Goal: Task Accomplishment & Management: Complete application form

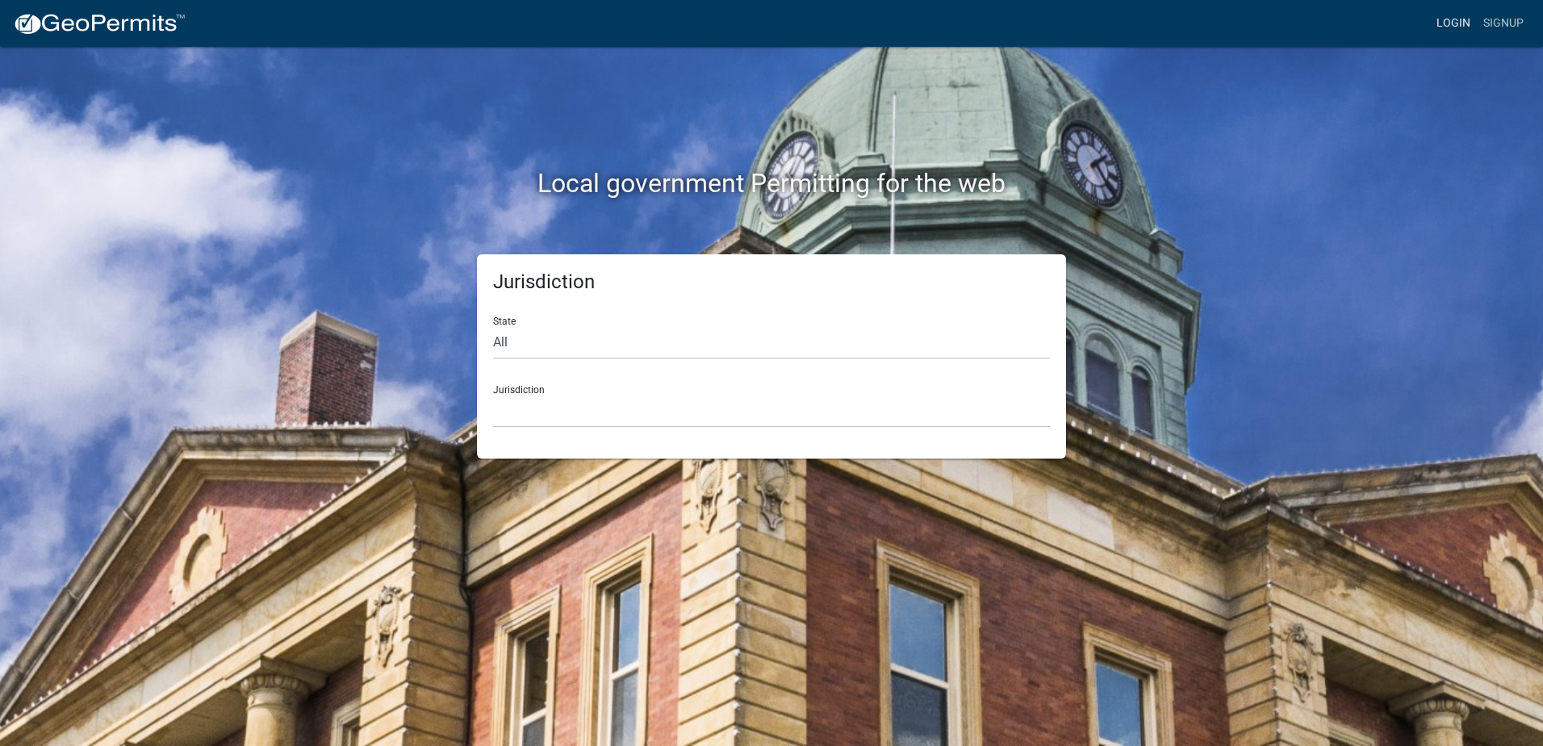
click at [1446, 30] on link "Login" at bounding box center [1453, 23] width 47 height 31
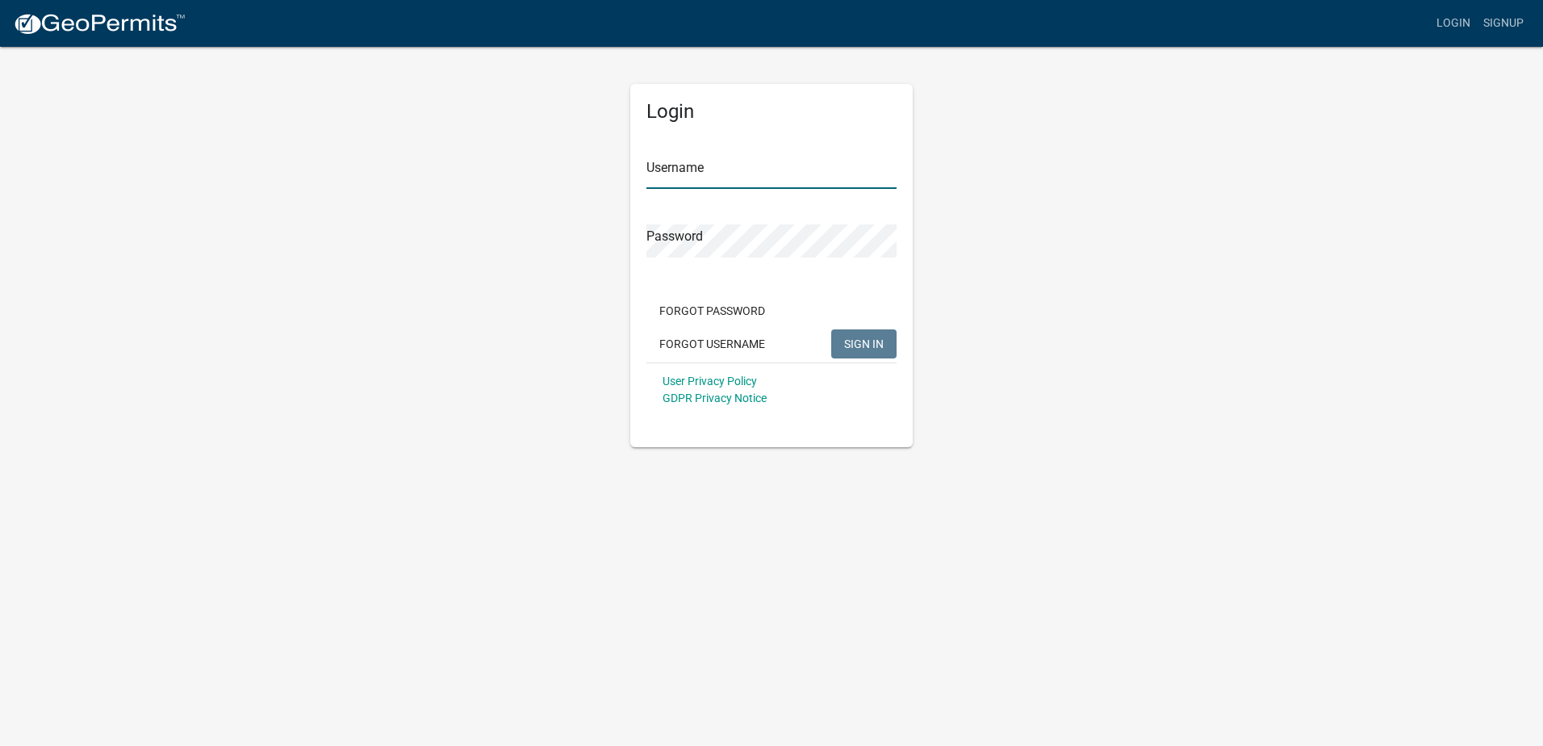
type input "rparham"
click at [857, 347] on span "SIGN IN" at bounding box center [864, 343] width 40 height 13
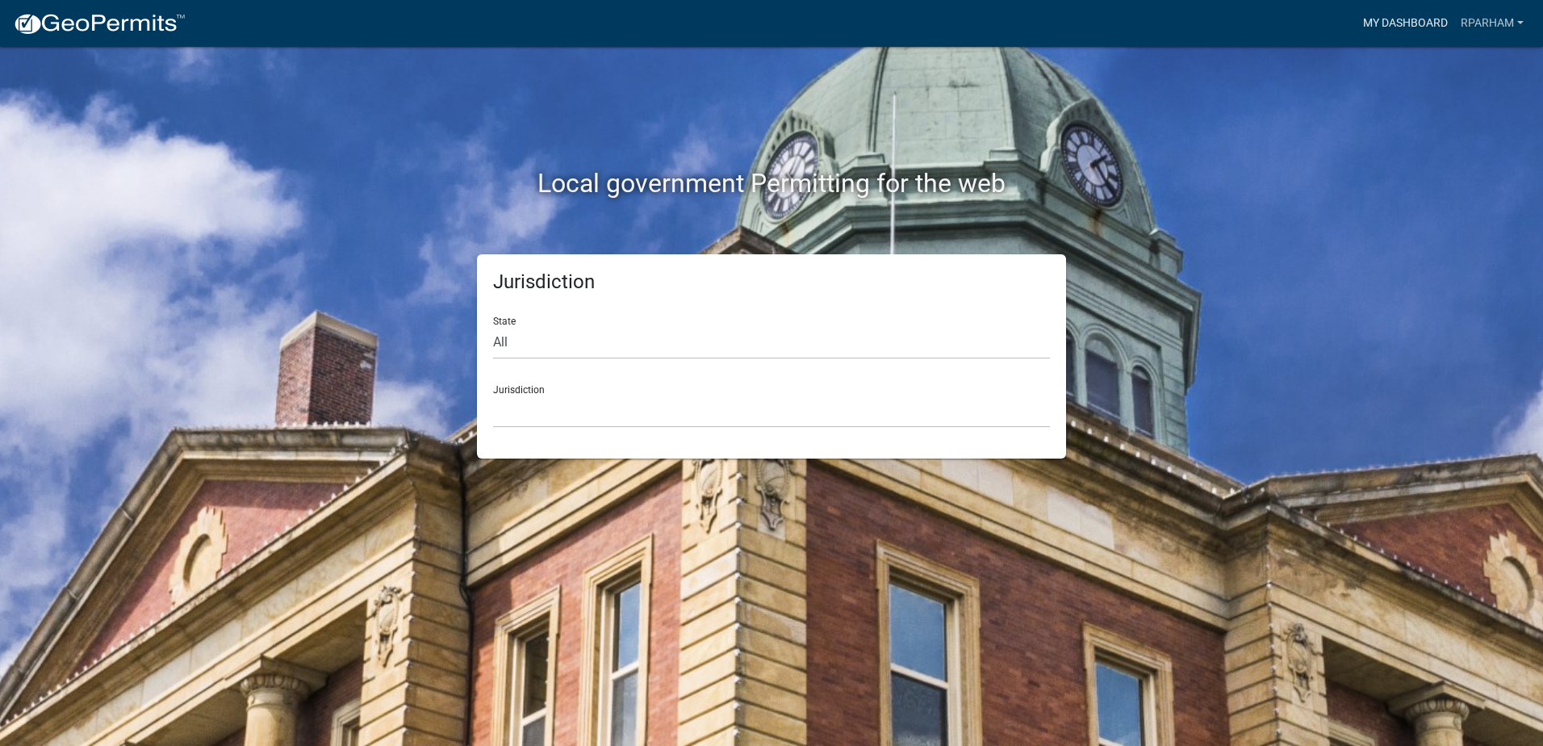
click at [1405, 24] on link "My Dashboard" at bounding box center [1406, 23] width 98 height 31
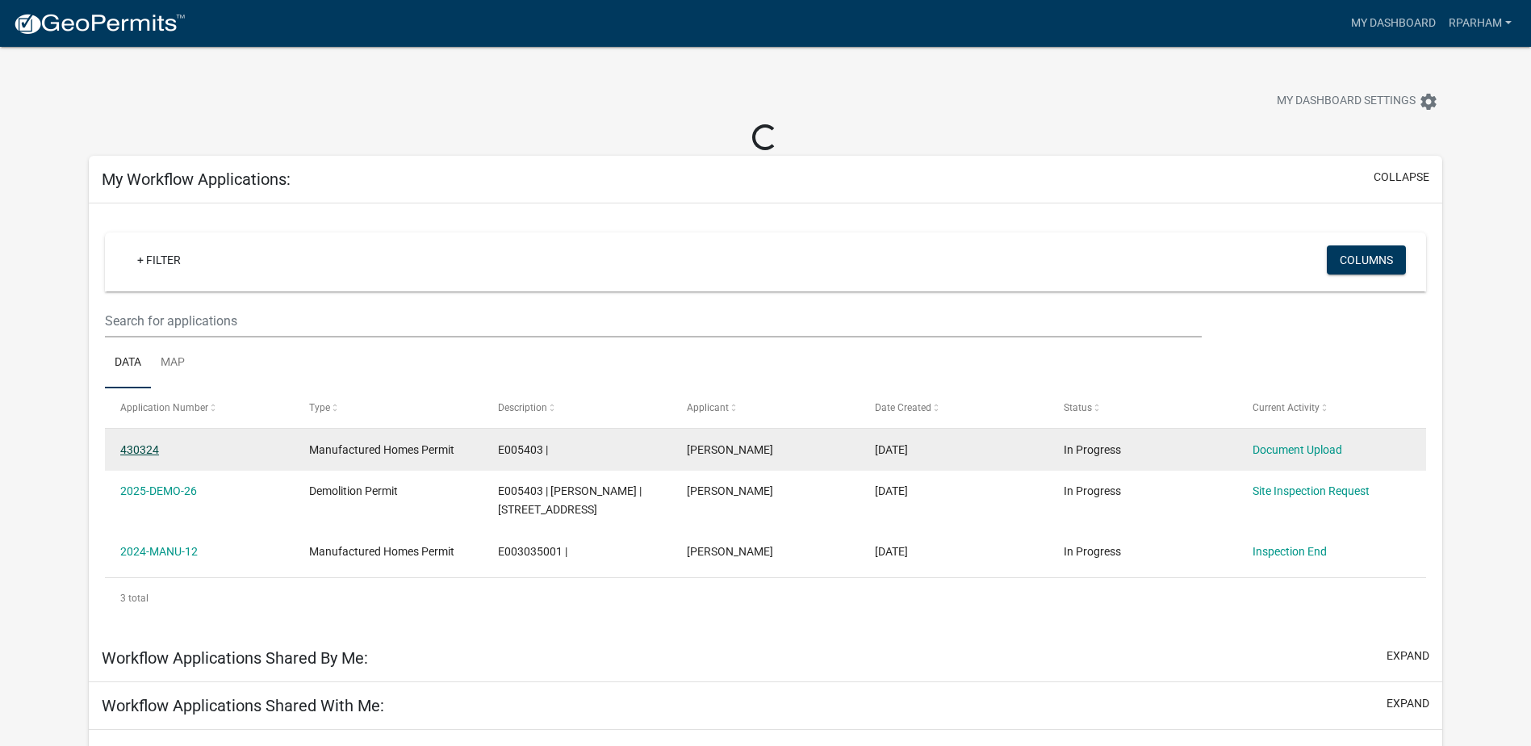
click at [140, 446] on link "430324" at bounding box center [139, 449] width 39 height 13
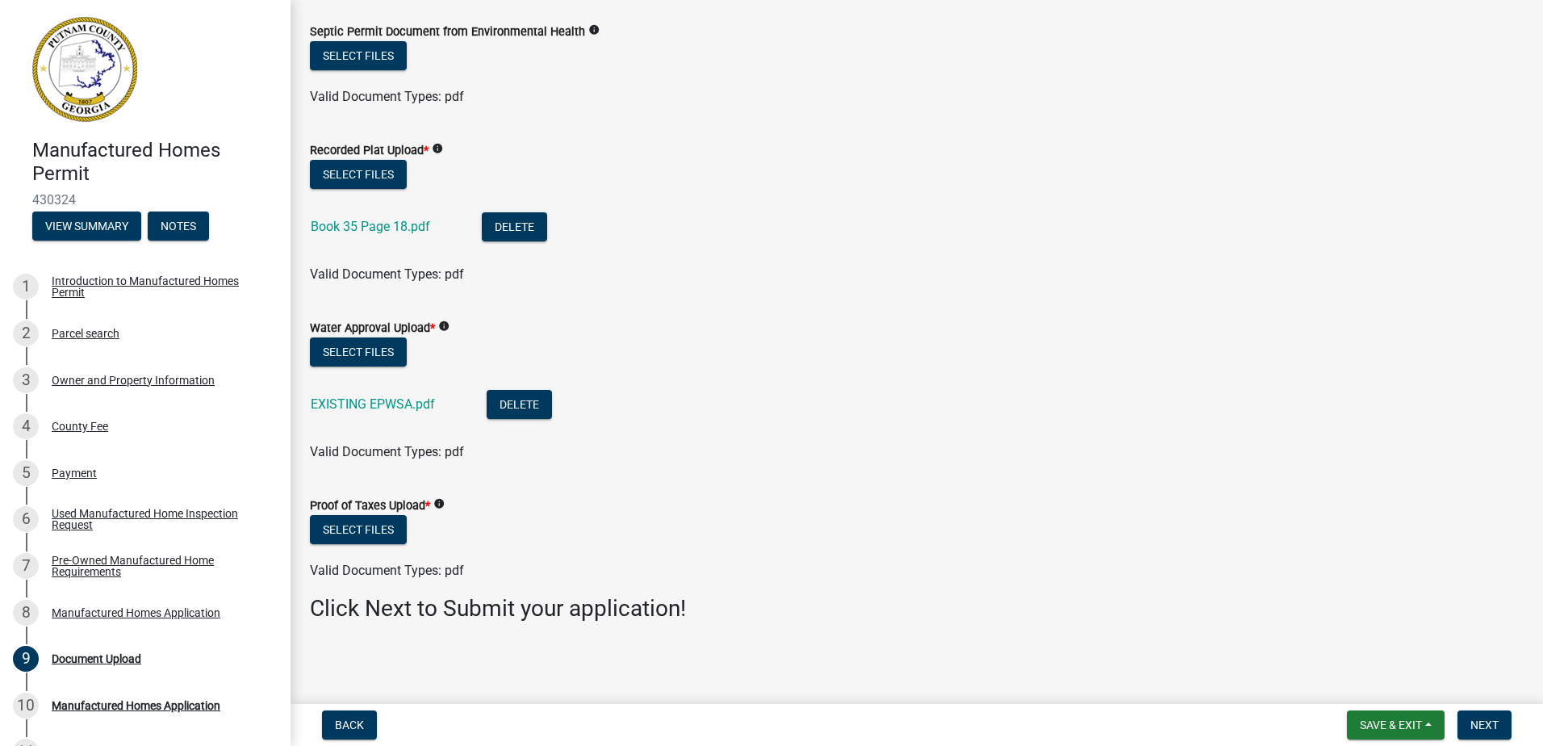
scroll to position [89, 0]
click at [373, 537] on button "Select files" at bounding box center [358, 528] width 97 height 29
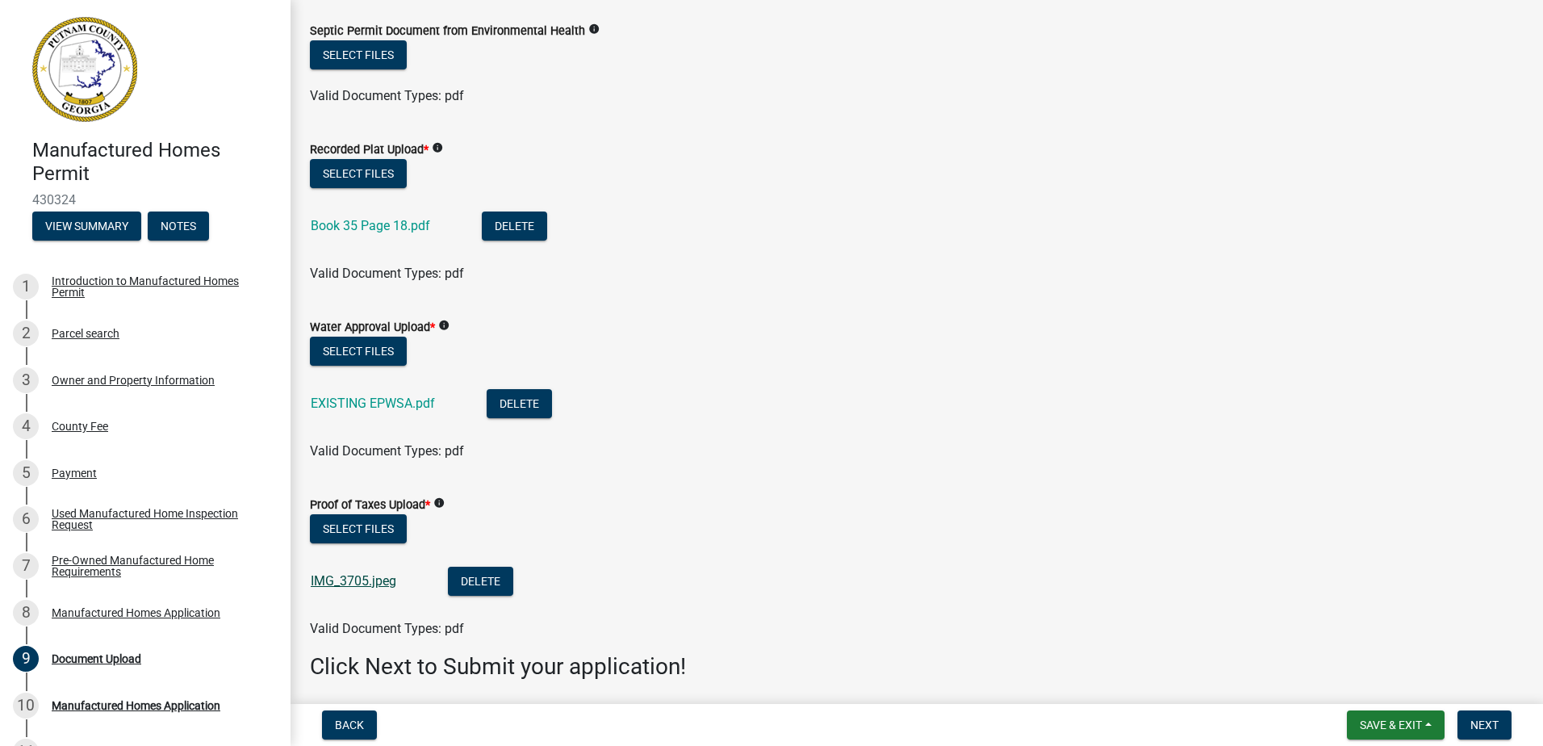
click at [358, 585] on link "IMG_3705.jpeg" at bounding box center [354, 580] width 86 height 15
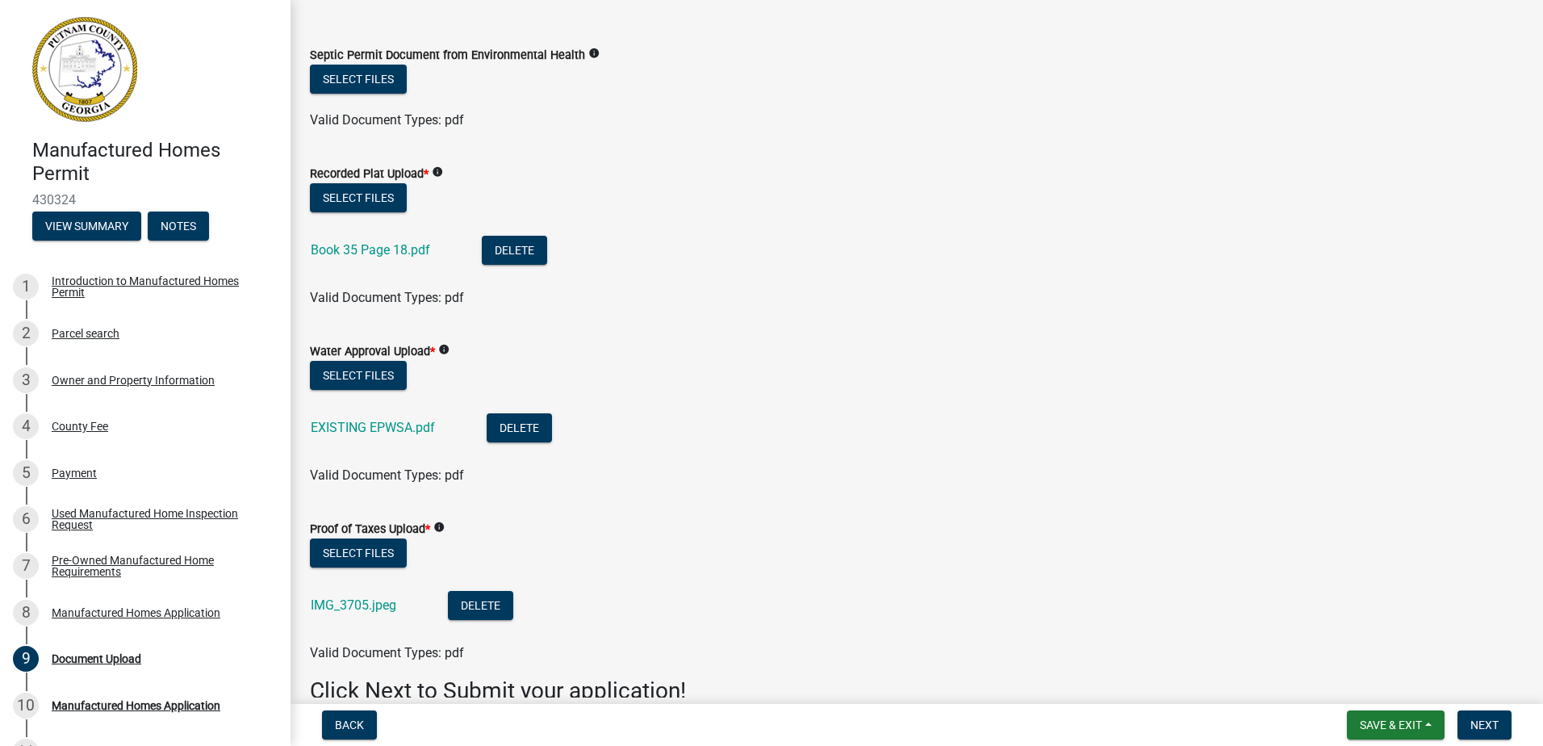
scroll to position [0, 0]
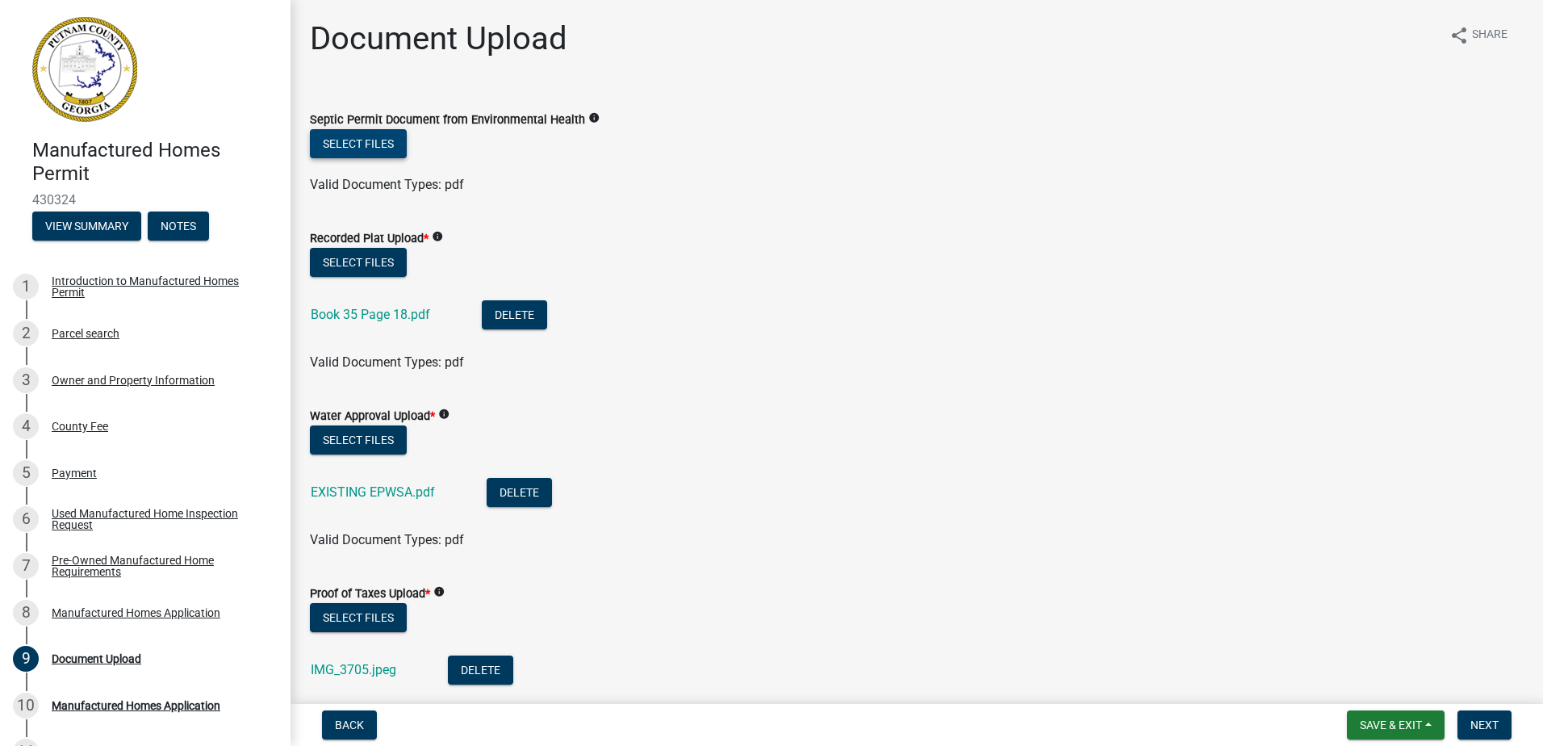
click at [366, 155] on button "Select files" at bounding box center [358, 143] width 97 height 29
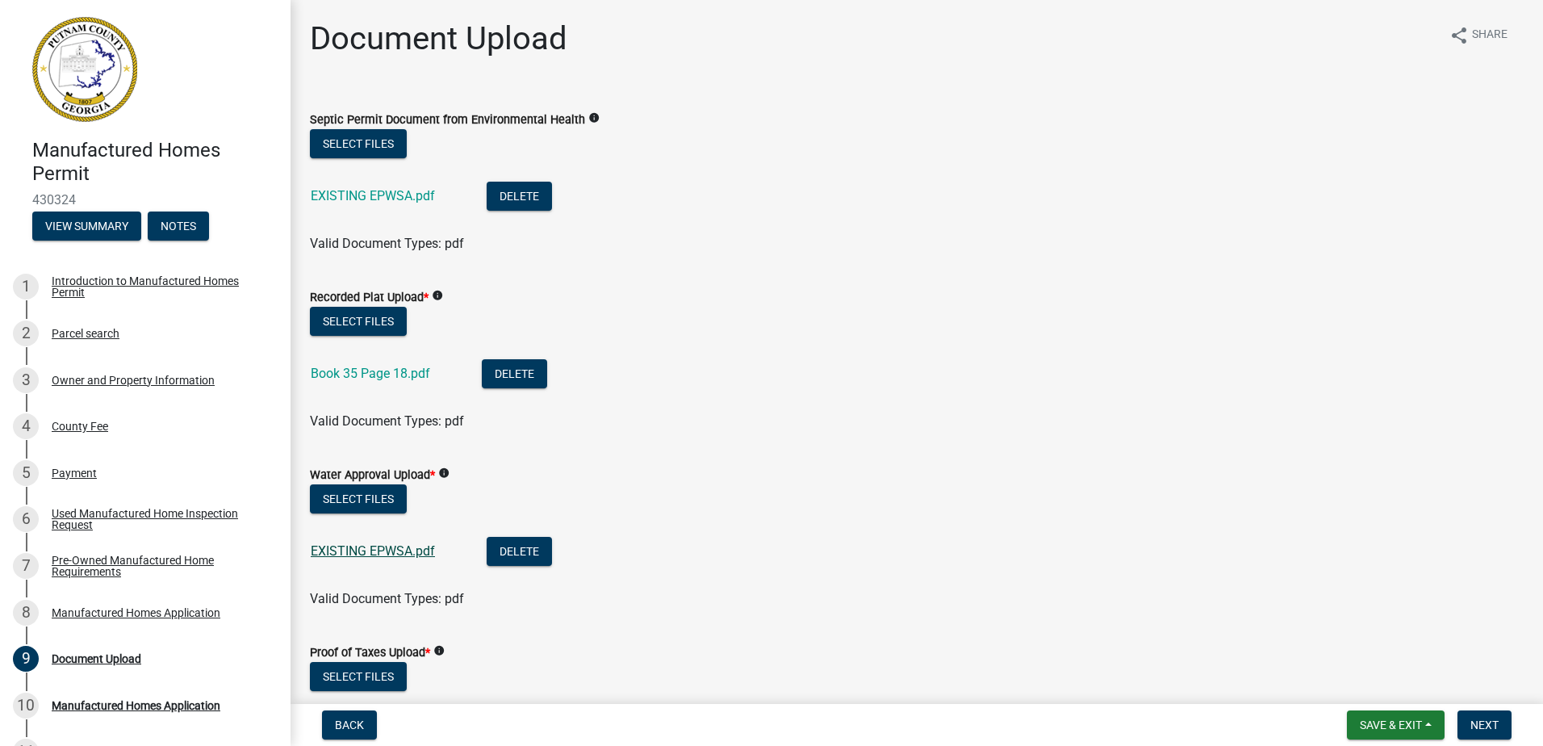
click at [373, 549] on link "EXISTING EPWSA.pdf" at bounding box center [373, 550] width 124 height 15
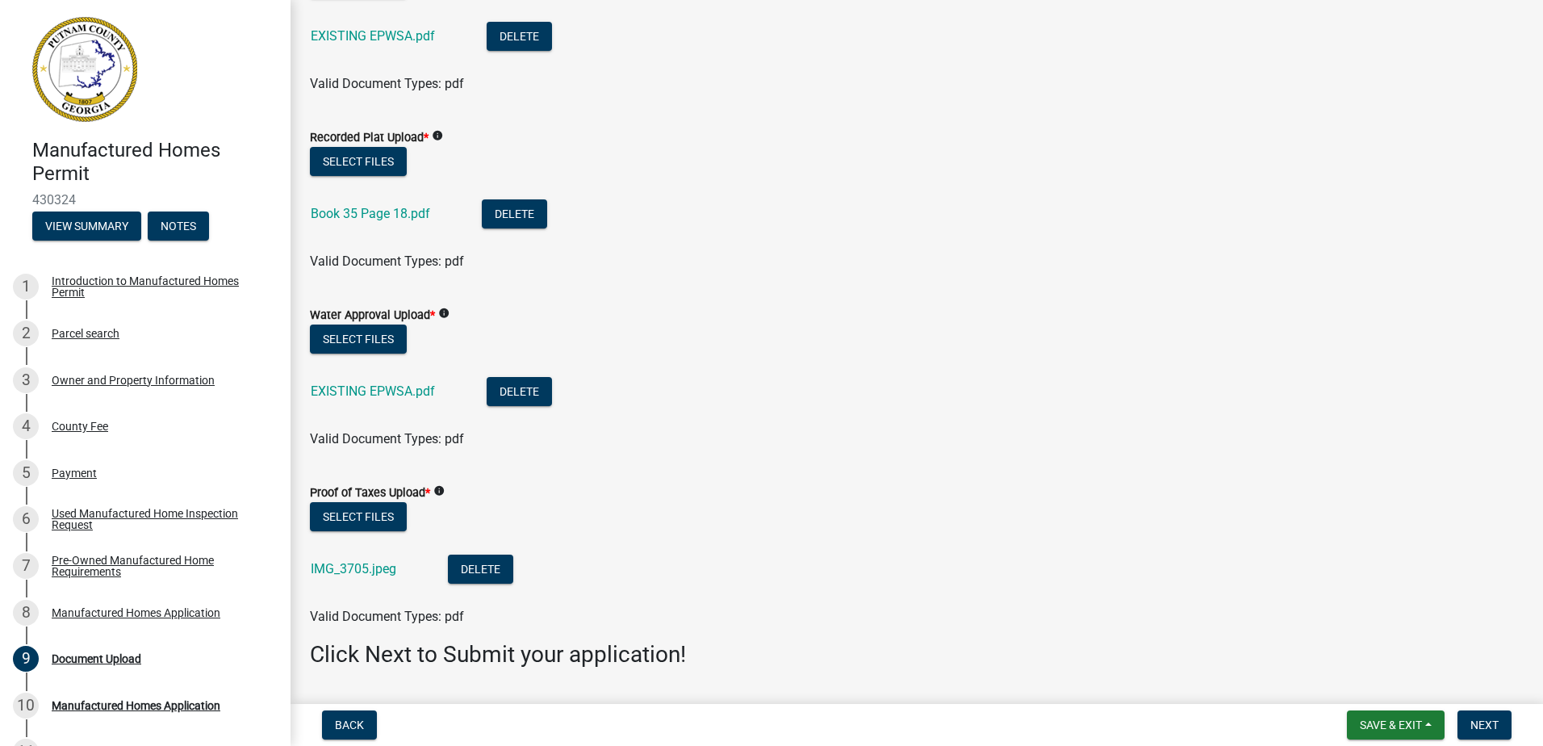
scroll to position [161, 0]
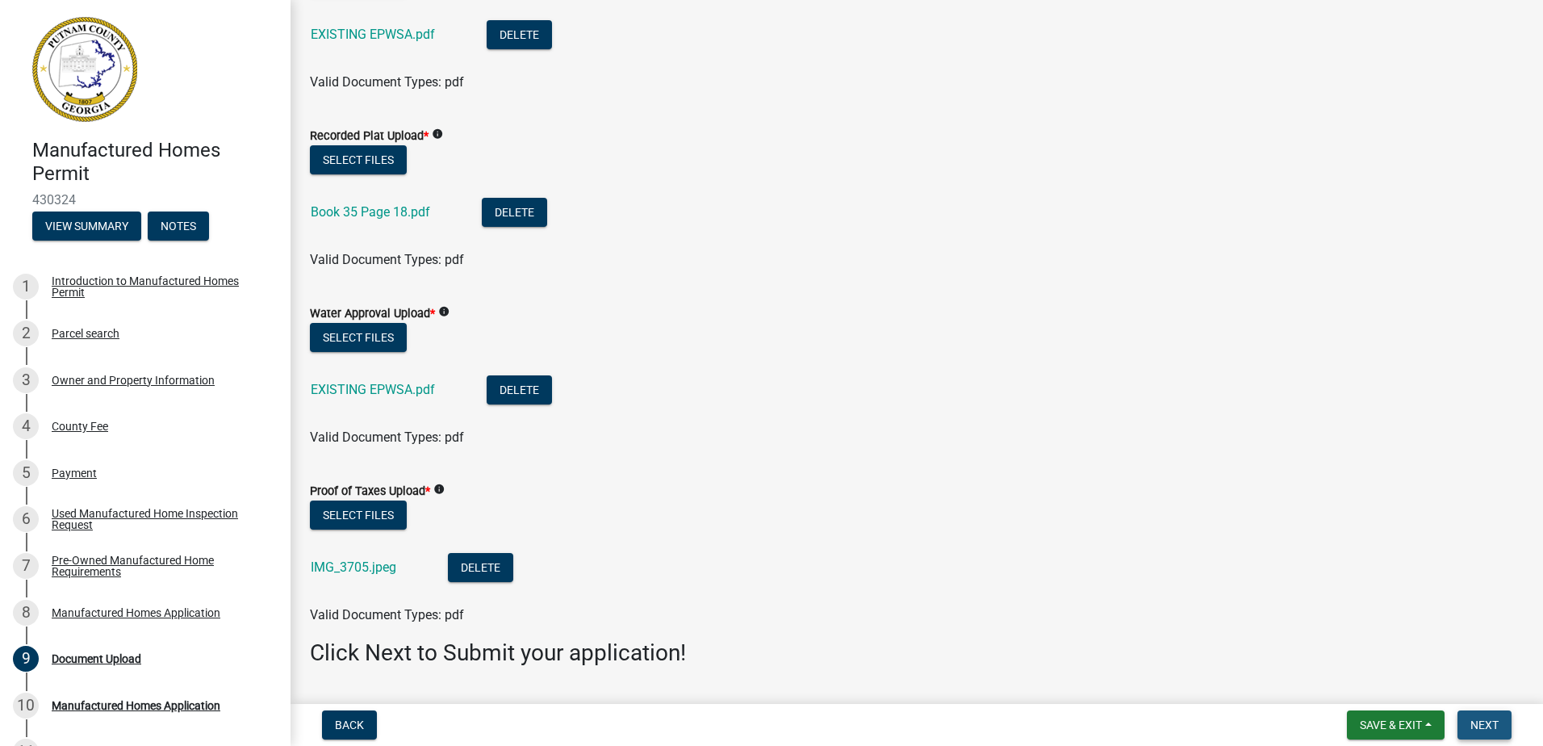
click at [1479, 721] on span "Next" at bounding box center [1484, 724] width 28 height 13
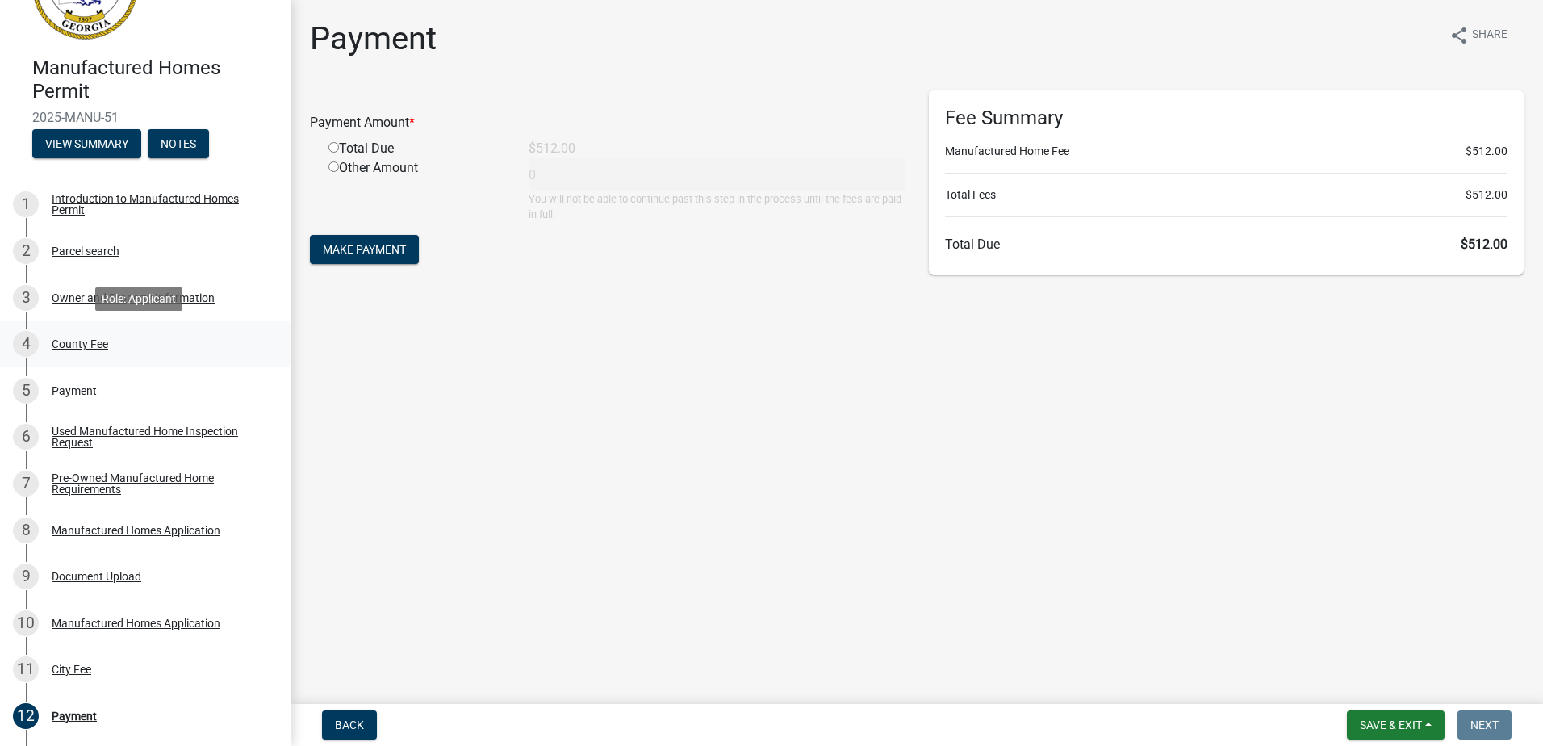
scroll to position [161, 0]
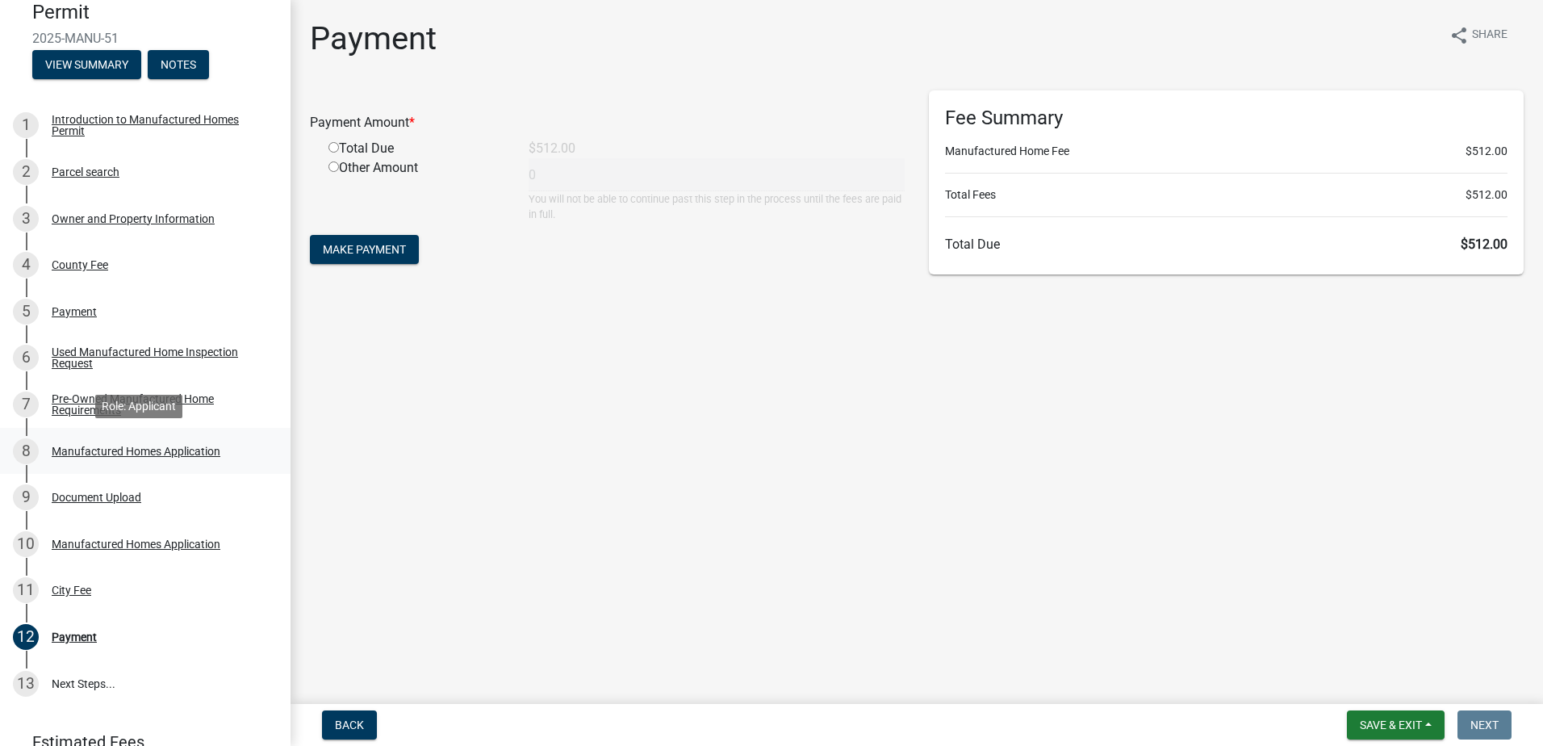
click at [166, 448] on div "Manufactured Homes Application" at bounding box center [136, 450] width 169 height 11
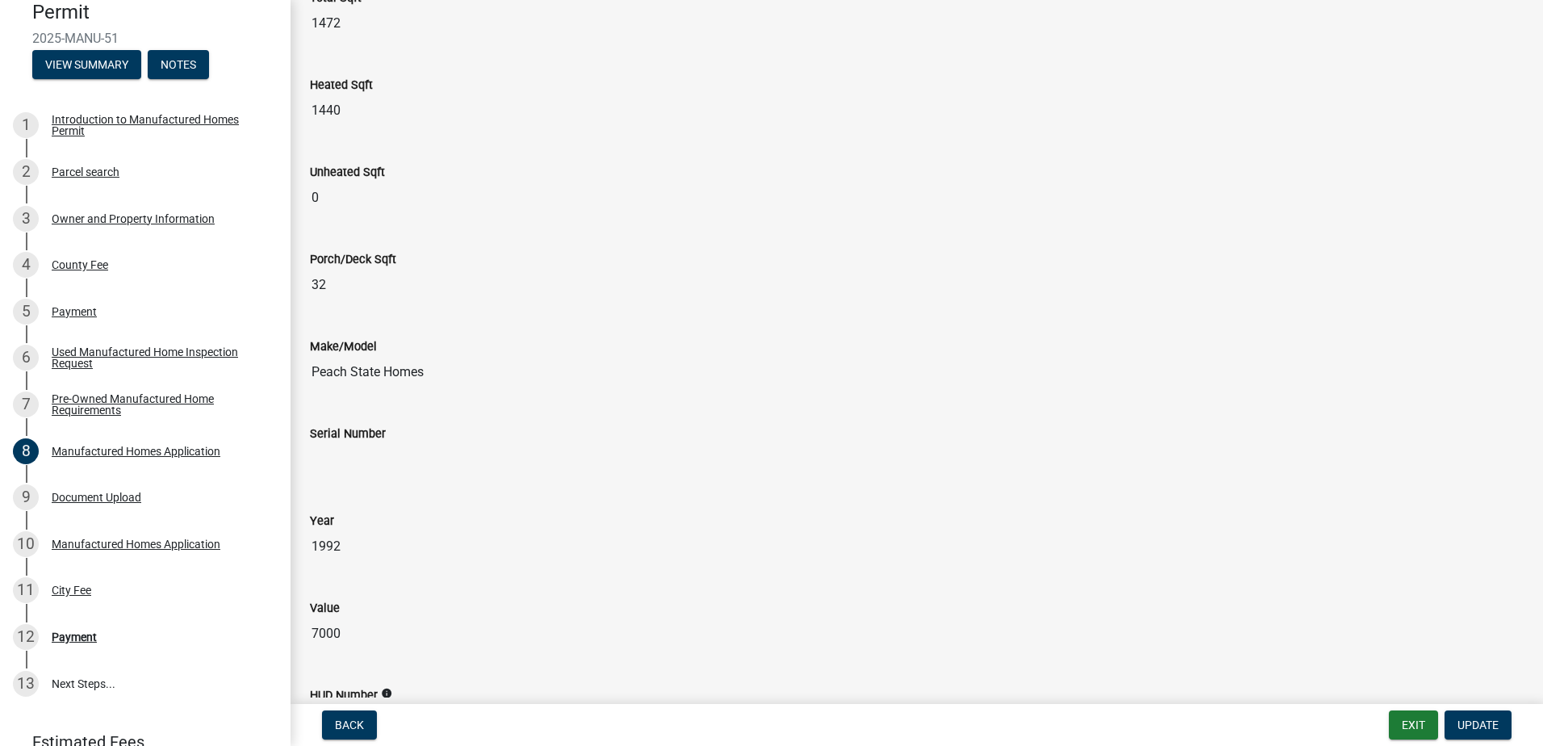
scroll to position [404, 0]
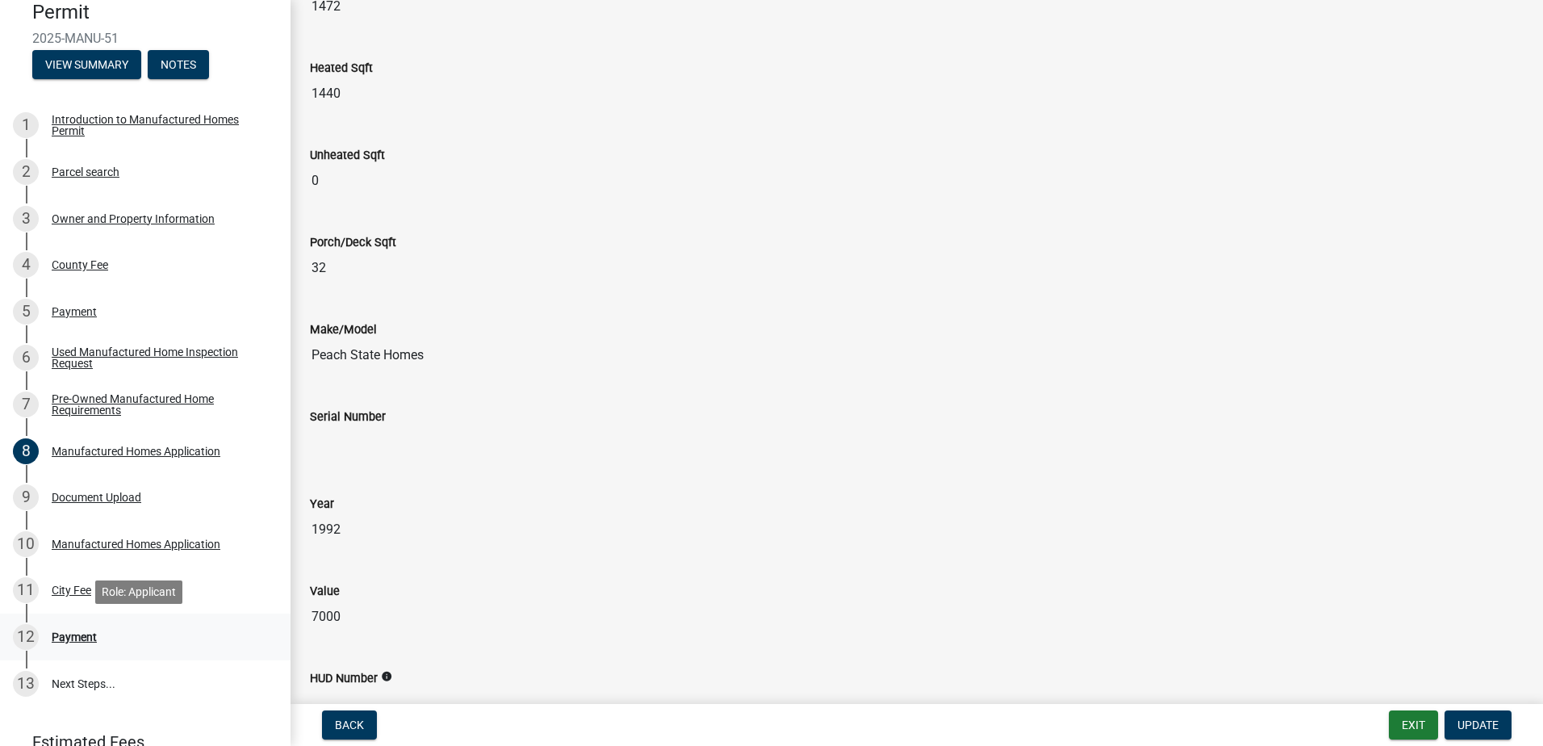
click at [77, 639] on div "Payment" at bounding box center [74, 636] width 45 height 11
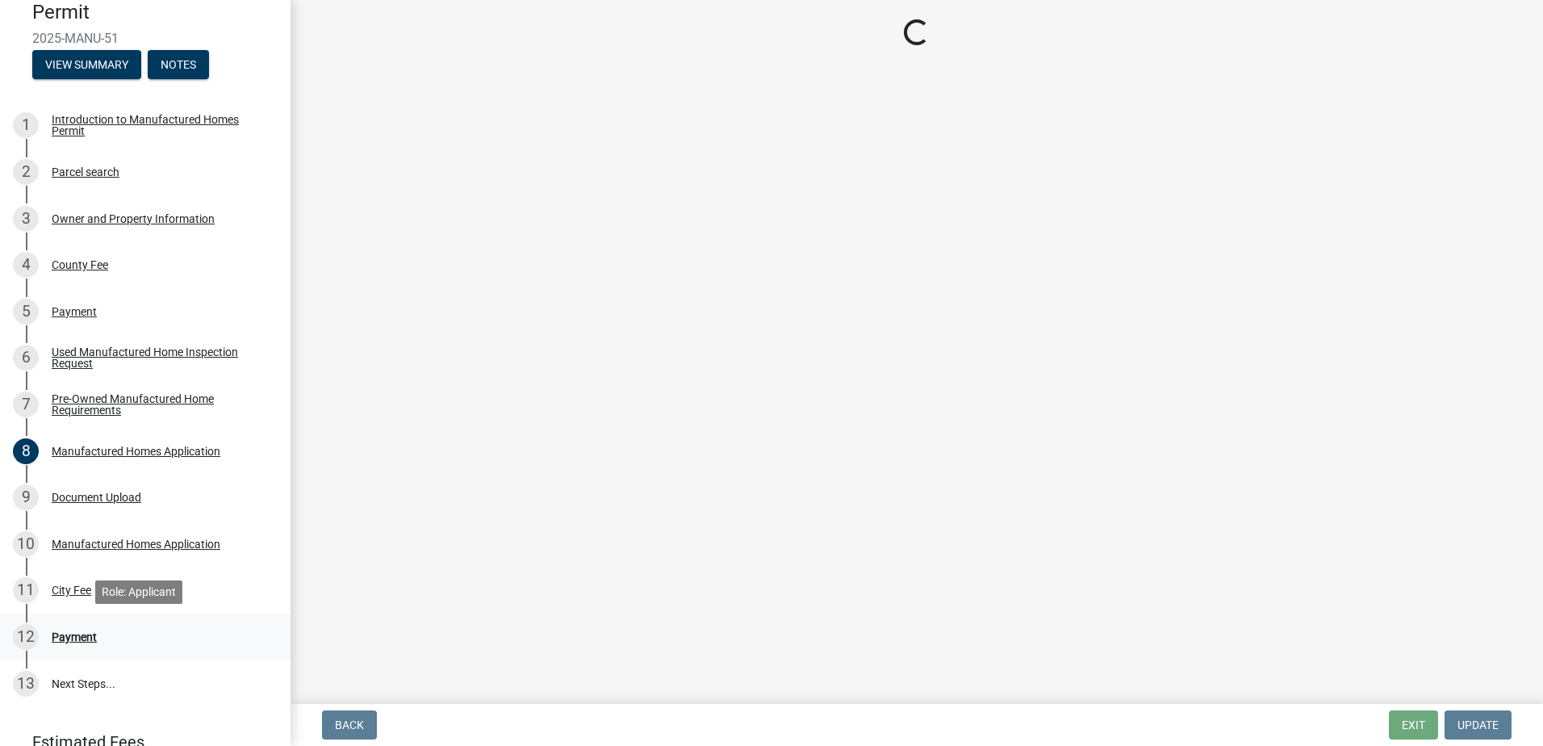
scroll to position [0, 0]
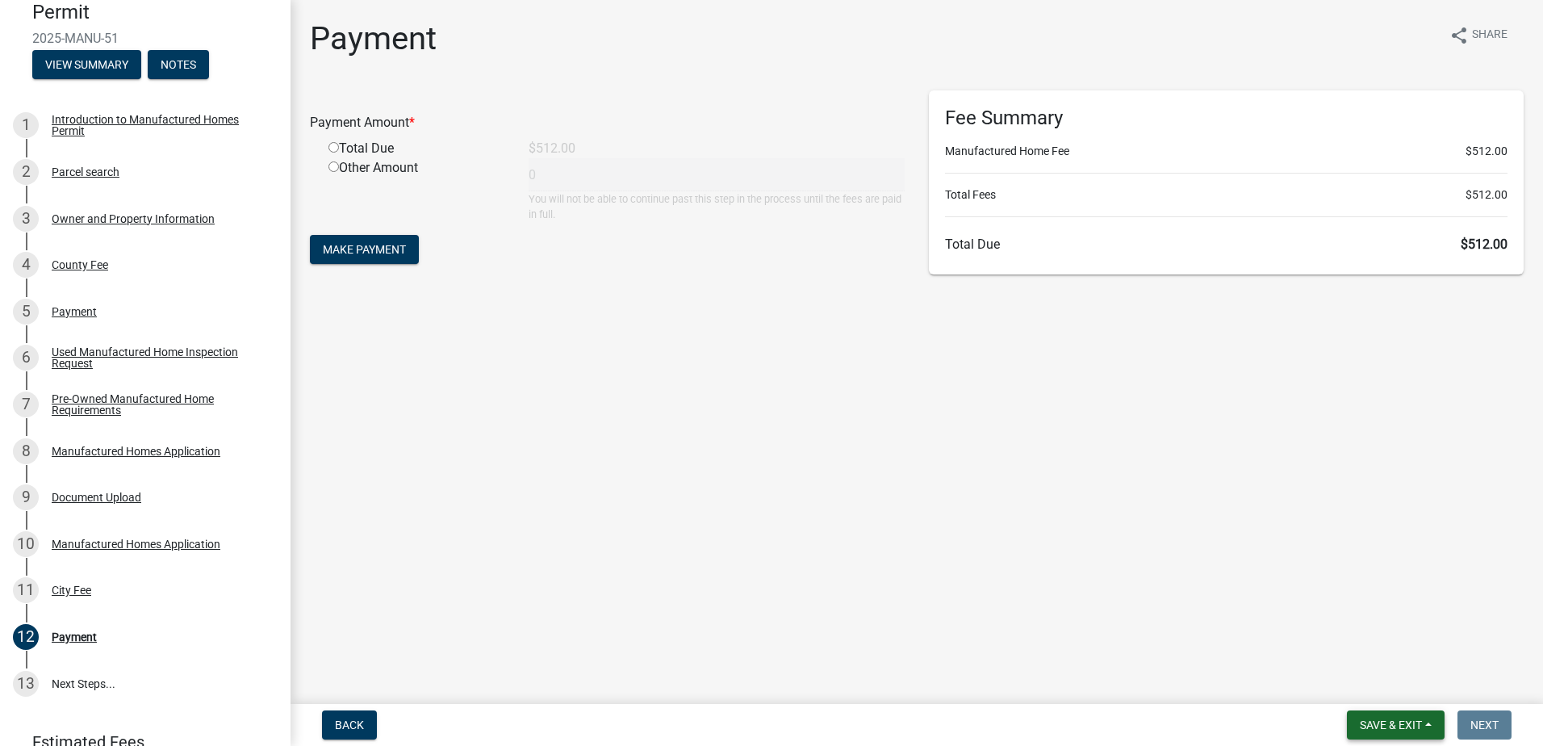
click at [1382, 730] on span "Save & Exit" at bounding box center [1391, 724] width 62 height 13
click at [1374, 688] on button "Save & Exit" at bounding box center [1379, 682] width 129 height 39
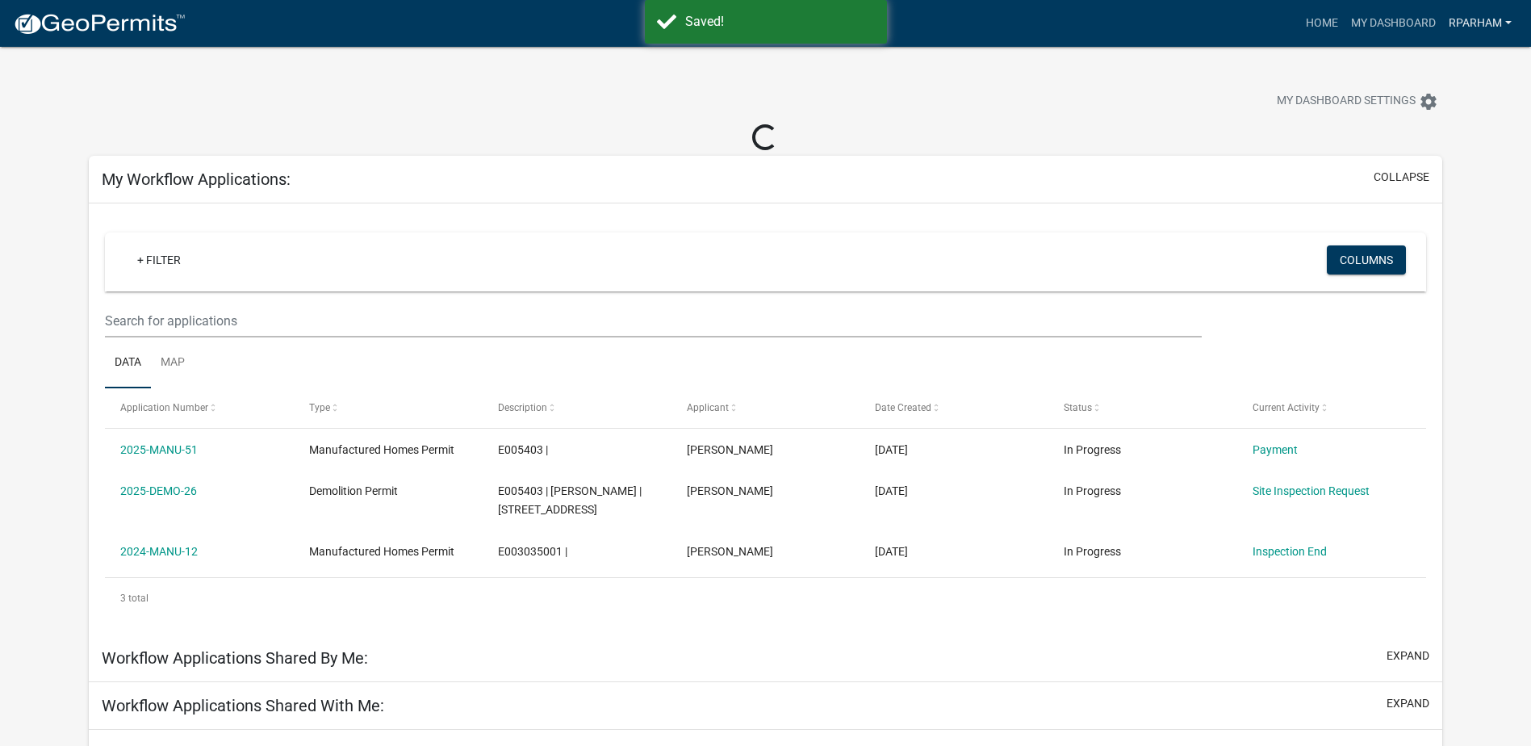
click at [1474, 15] on link "rparham" at bounding box center [1480, 23] width 76 height 31
click at [1441, 117] on link "Logout" at bounding box center [1453, 118] width 129 height 39
